Goal: Task Accomplishment & Management: Manage account settings

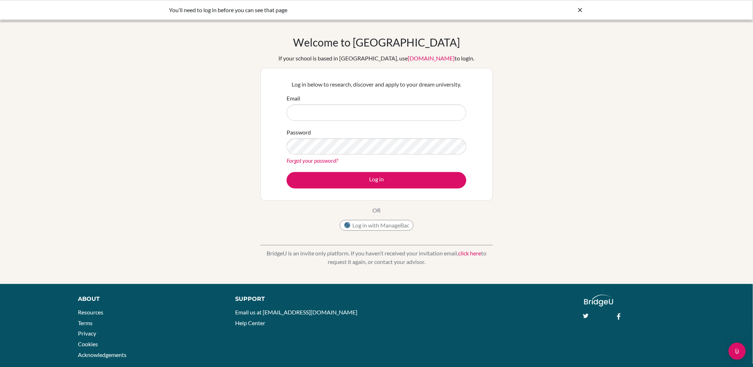
type input "[EMAIL_ADDRESS][DOMAIN_NAME]"
click at [422, 179] on button "Log in" at bounding box center [377, 180] width 180 height 16
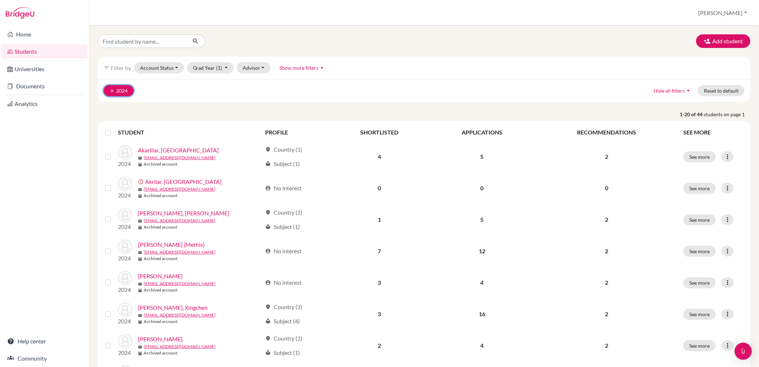
click at [122, 89] on button "clear 2024" at bounding box center [119, 90] width 30 height 11
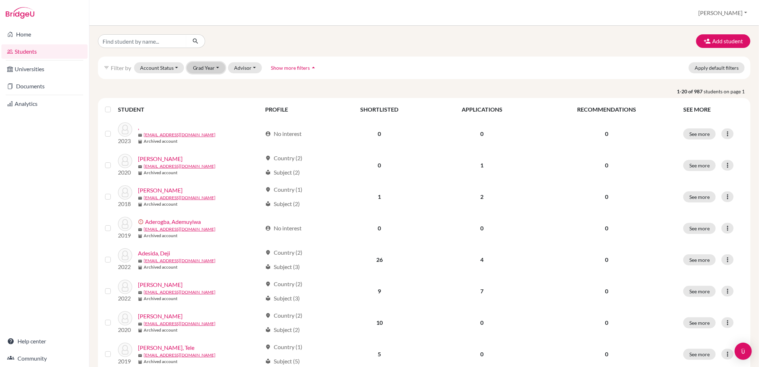
click at [209, 68] on button "Grad Year" at bounding box center [206, 67] width 39 height 11
click at [212, 83] on div "2026" at bounding box center [208, 83] width 25 height 9
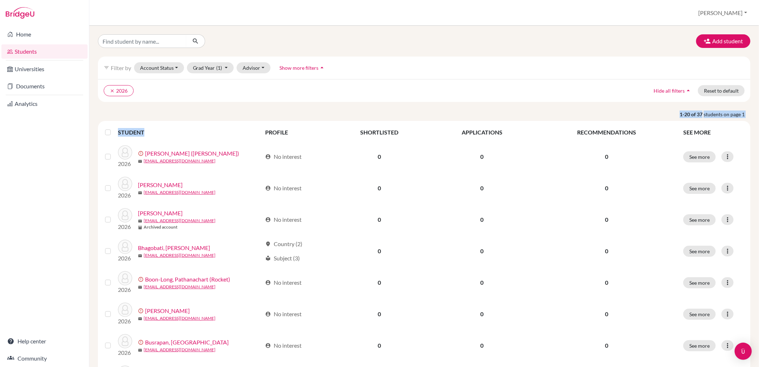
drag, startPoint x: 228, startPoint y: 140, endPoint x: 243, endPoint y: 115, distance: 29.4
click at [243, 115] on p "1-20 of 37 students on page 1" at bounding box center [424, 114] width 663 height 8
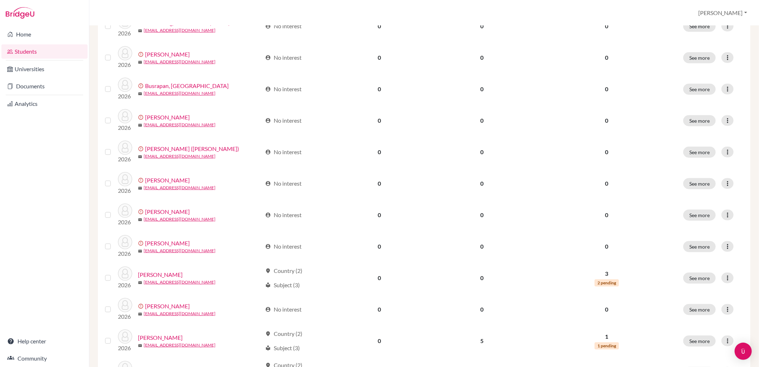
scroll to position [451, 0]
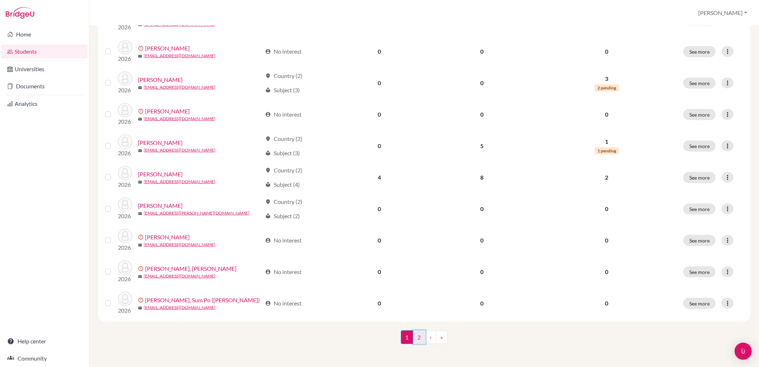
click at [417, 340] on link "2" at bounding box center [419, 337] width 13 height 14
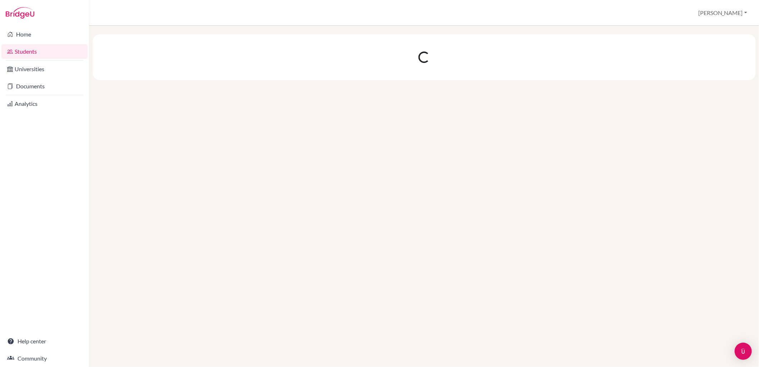
scroll to position [0, 0]
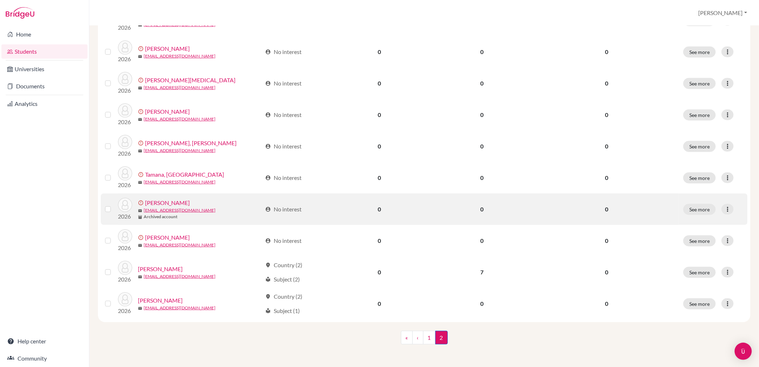
scroll to position [114, 0]
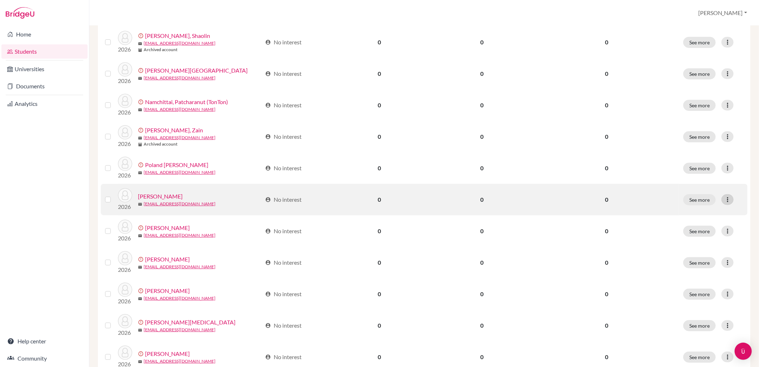
click at [724, 198] on icon at bounding box center [727, 199] width 7 height 7
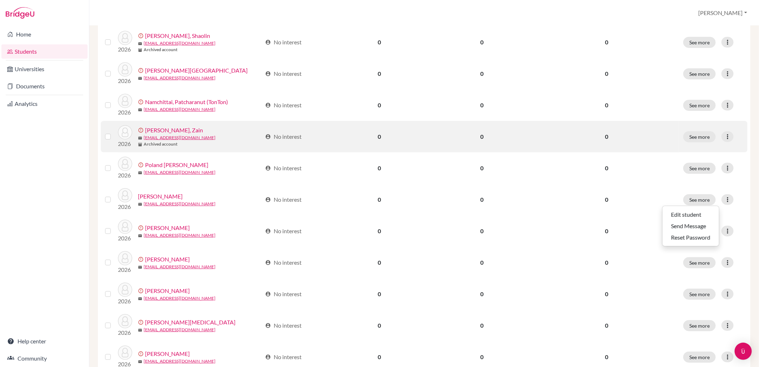
click at [179, 151] on td "2026 error_outline Naqui, Zain mail z_naqui@wincoll.ac.uk inventory_2 Archived …" at bounding box center [189, 136] width 143 height 31
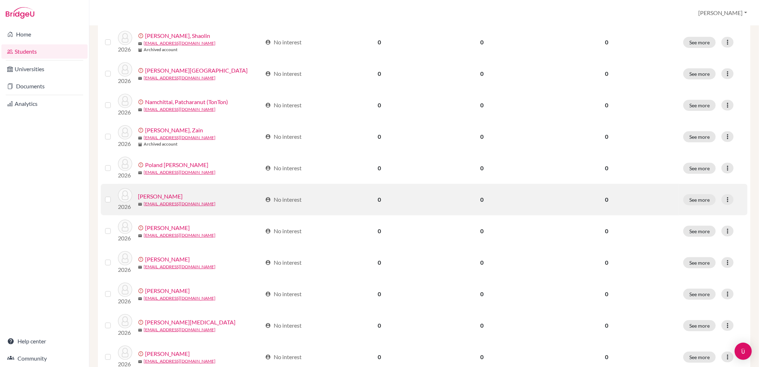
click at [143, 194] on link "Sadasivan, Rohan" at bounding box center [160, 196] width 45 height 9
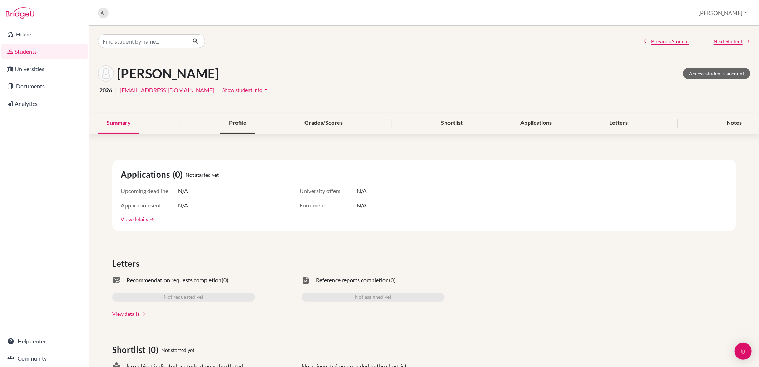
click at [248, 123] on div "Profile" at bounding box center [238, 123] width 35 height 21
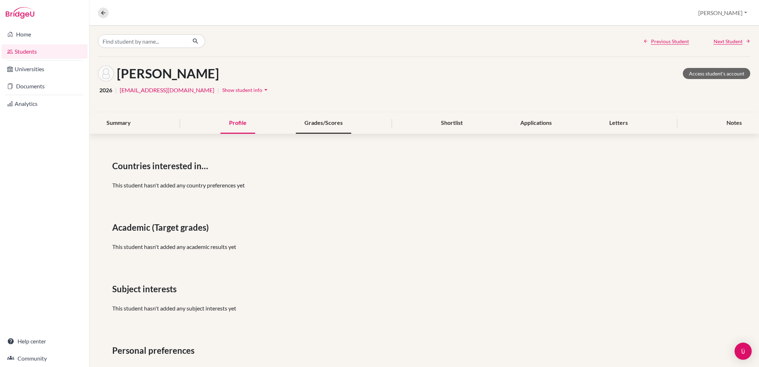
click at [318, 127] on div "Grades/Scores" at bounding box center [323, 123] width 55 height 21
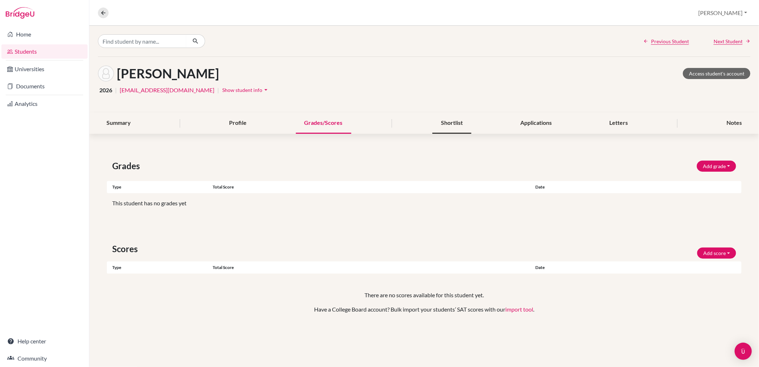
click at [443, 131] on div "Shortlist" at bounding box center [452, 123] width 39 height 21
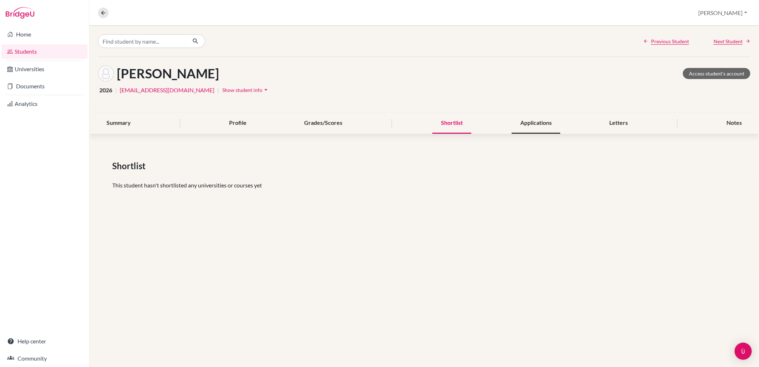
click at [539, 129] on div "Applications" at bounding box center [536, 123] width 49 height 21
click at [606, 124] on div "Letters" at bounding box center [619, 123] width 36 height 21
click at [686, 122] on div "Summary Profile Grades/Scores Shortlist Applications Letters Notes" at bounding box center [424, 123] width 653 height 21
click at [133, 116] on div "Summary" at bounding box center [118, 123] width 41 height 21
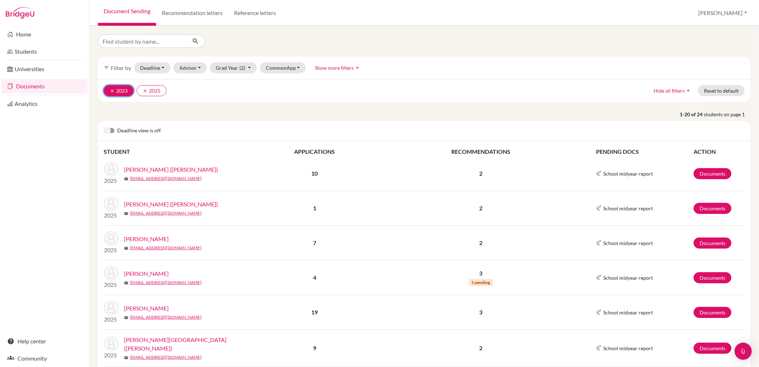
click at [124, 92] on button "clear 2023" at bounding box center [119, 90] width 30 height 11
click at [117, 91] on button "clear 2025" at bounding box center [119, 90] width 30 height 11
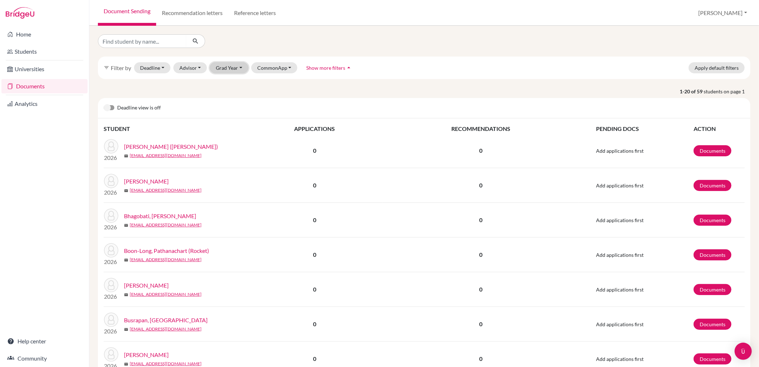
click at [237, 66] on button "Grad Year" at bounding box center [229, 67] width 39 height 11
click at [231, 83] on span "2026" at bounding box center [225, 83] width 13 height 9
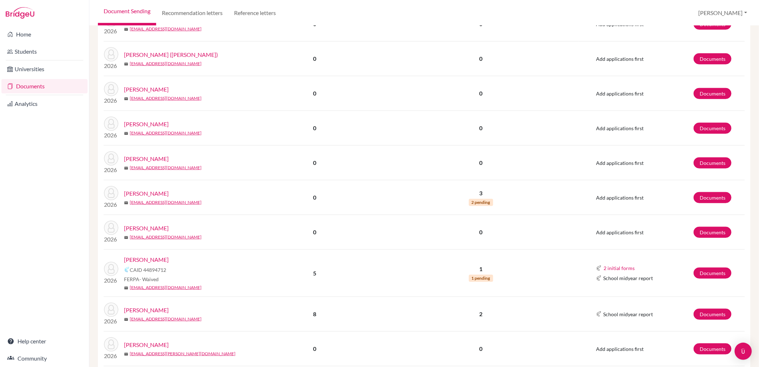
scroll to position [541, 0]
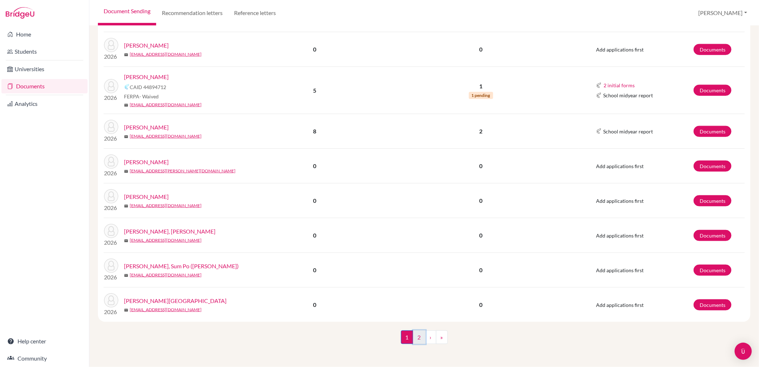
click at [413, 335] on link "2" at bounding box center [419, 337] width 13 height 14
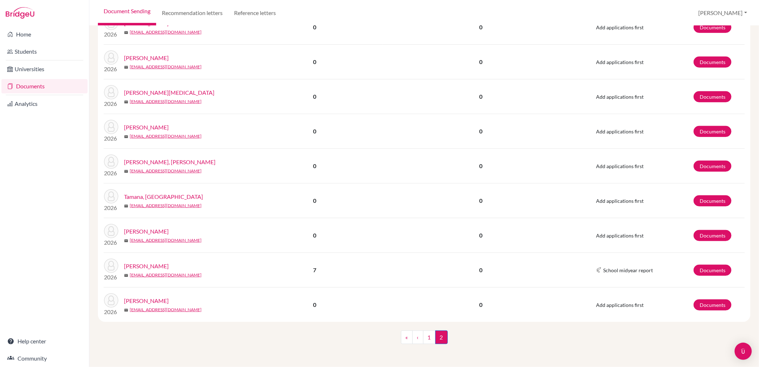
scroll to position [285, 0]
click at [426, 334] on link "1" at bounding box center [429, 337] width 13 height 14
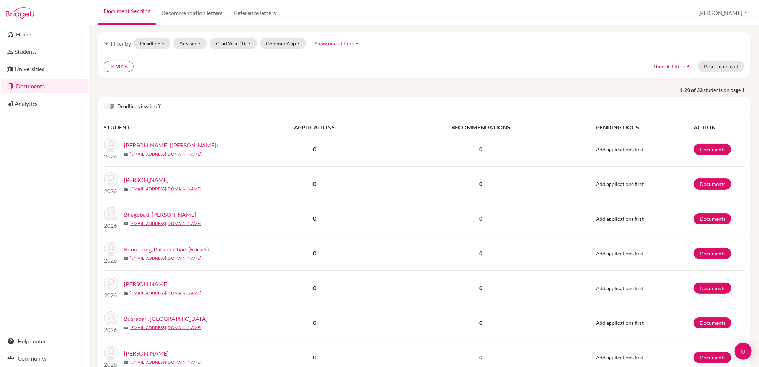
scroll to position [223, 0]
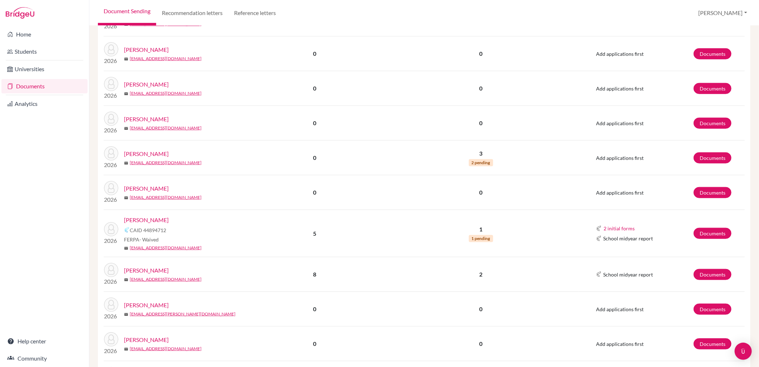
scroll to position [541, 0]
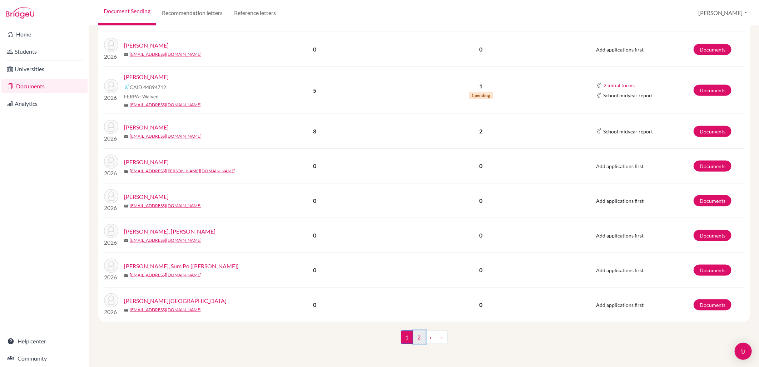
click at [417, 338] on link "2" at bounding box center [419, 337] width 13 height 14
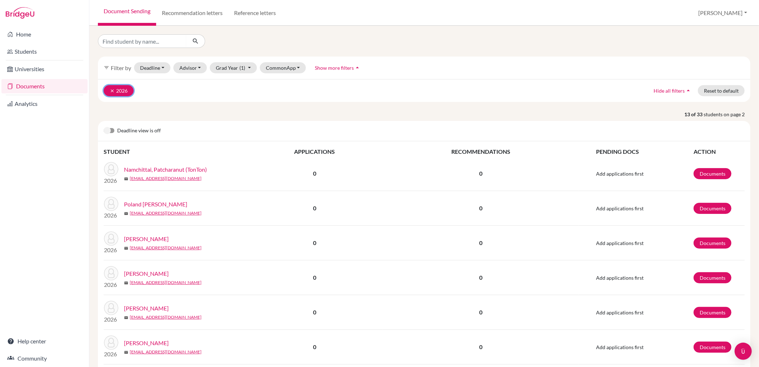
click at [123, 92] on button "clear 2026" at bounding box center [119, 90] width 30 height 11
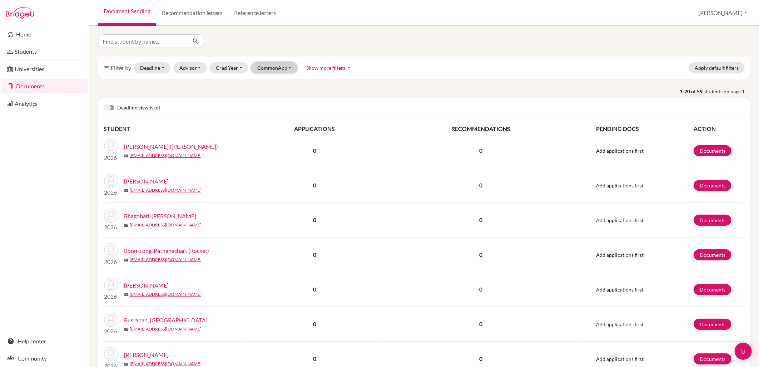
click at [284, 73] on button "CommonApp" at bounding box center [274, 67] width 46 height 11
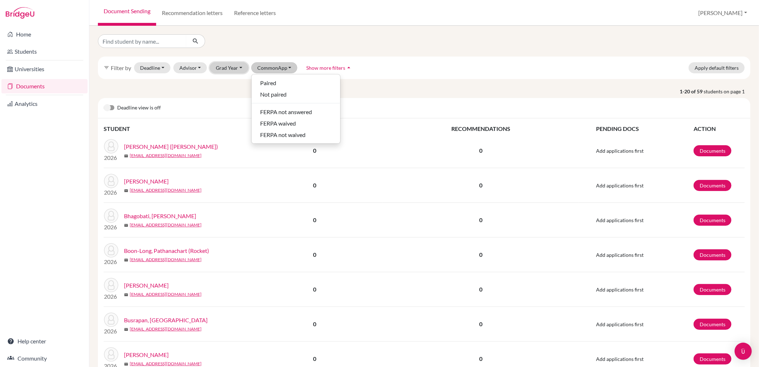
click at [241, 66] on button "Grad Year" at bounding box center [229, 67] width 39 height 11
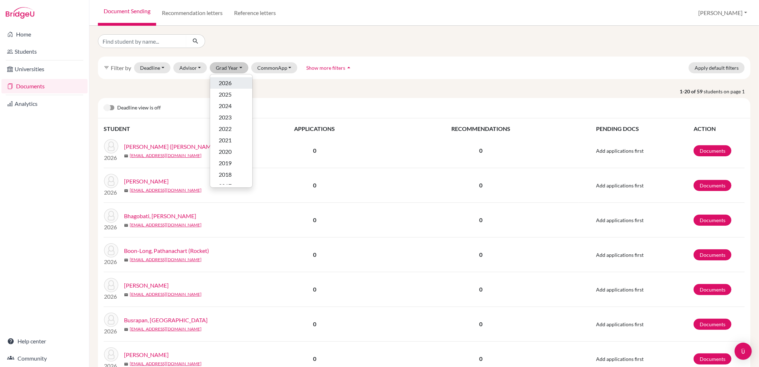
click at [226, 83] on span "2026" at bounding box center [225, 83] width 13 height 9
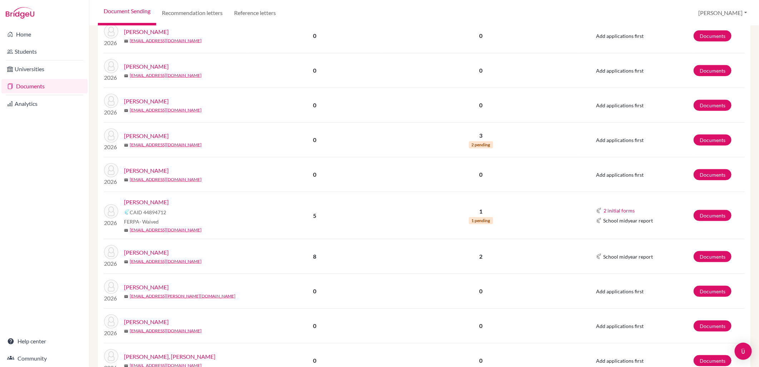
scroll to position [541, 0]
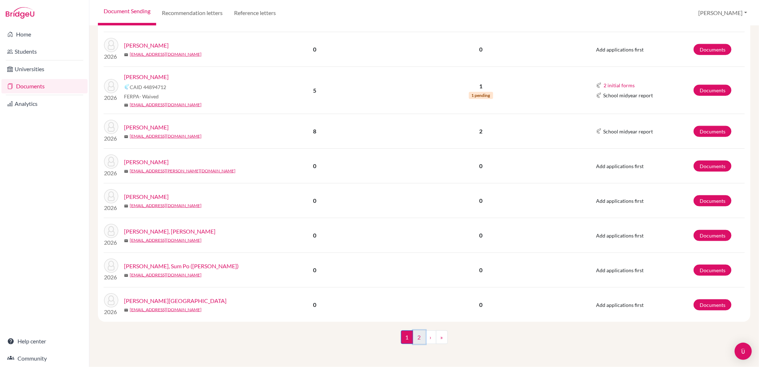
click at [418, 336] on link "2" at bounding box center [419, 337] width 13 height 14
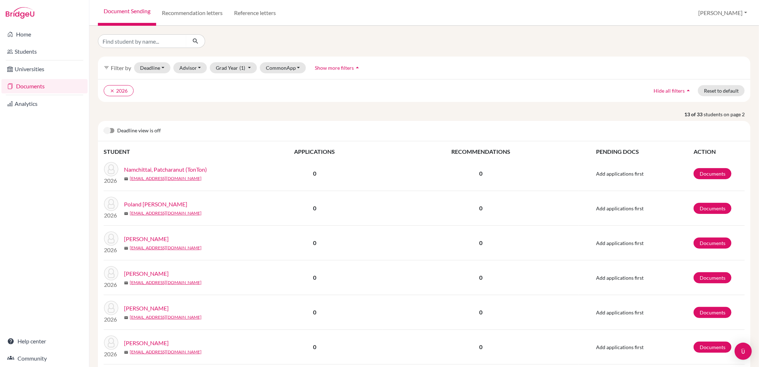
click at [203, 252] on div "2026 Sadasivan, Rohan mail sadasivanrohan@gmail.com" at bounding box center [175, 242] width 153 height 23
